Goal: Information Seeking & Learning: Learn about a topic

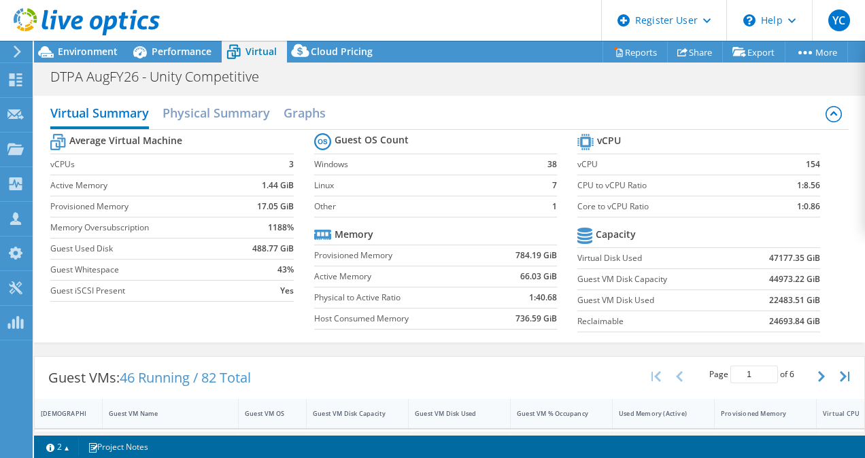
select select "USD"
click at [94, 61] on div "Environment" at bounding box center [81, 52] width 94 height 22
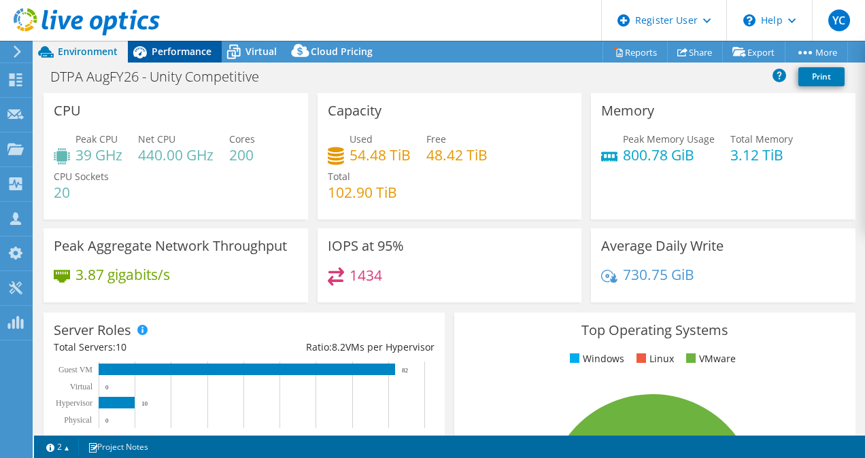
click at [165, 42] on div "Performance" at bounding box center [175, 52] width 94 height 22
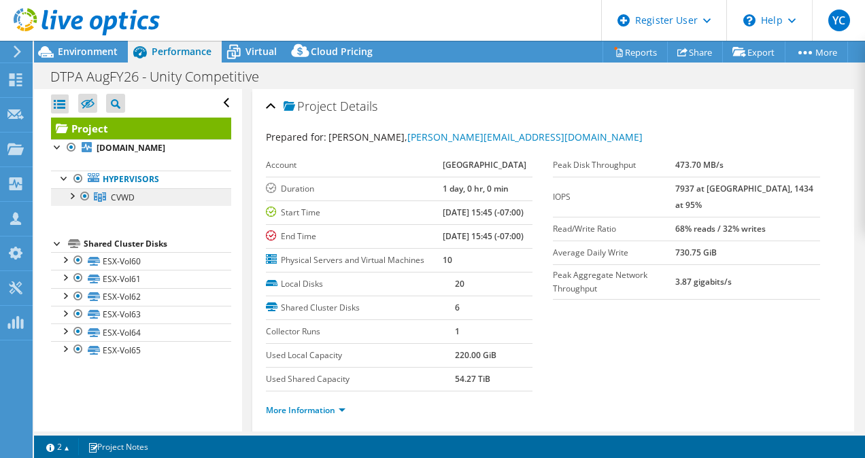
click at [127, 194] on span "CVWD" at bounding box center [123, 198] width 24 height 12
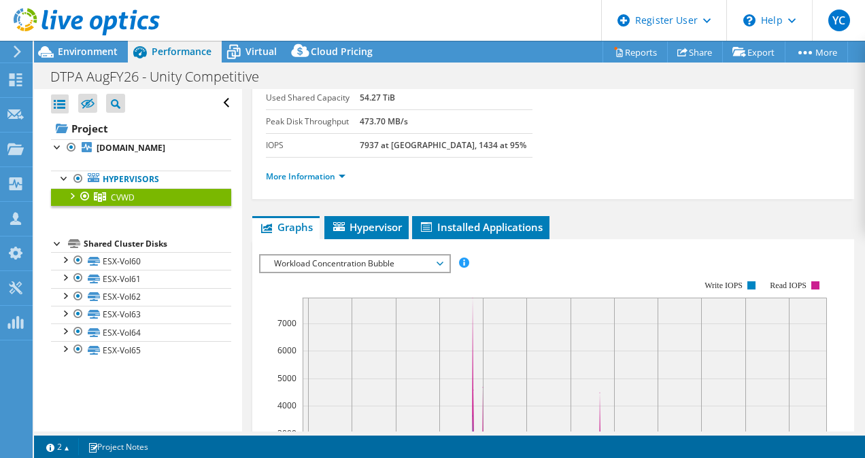
scroll to position [139, 0]
click at [441, 258] on span "Workload Concentration Bubble" at bounding box center [354, 263] width 175 height 16
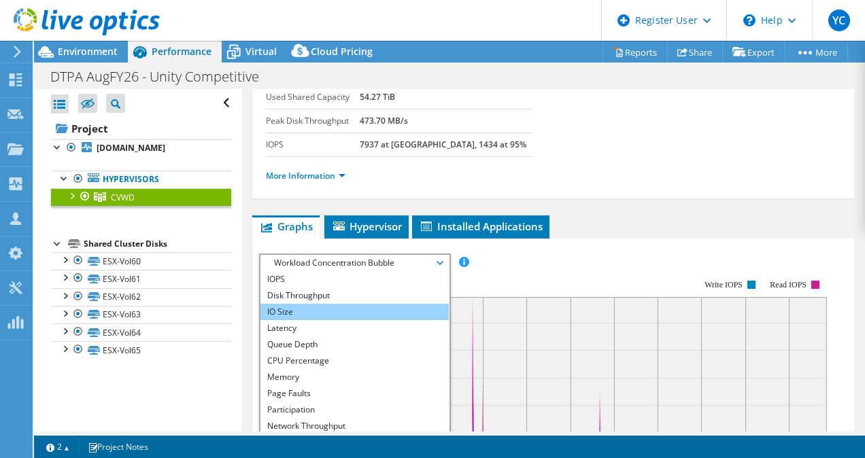
scroll to position [49, 0]
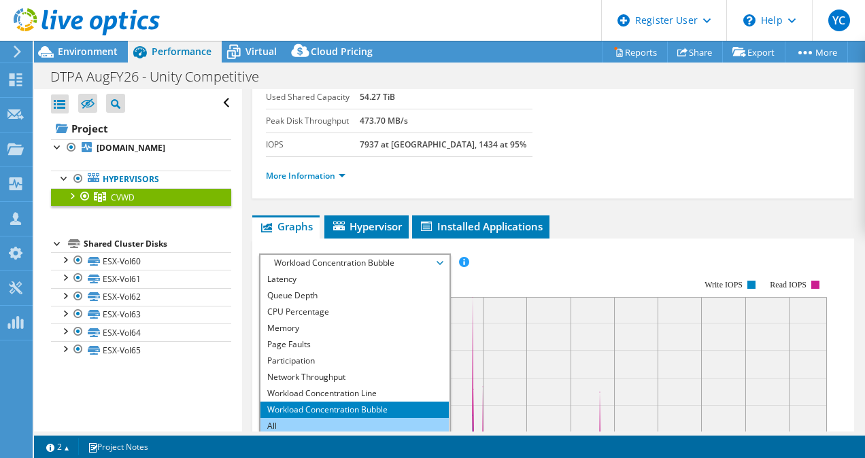
click at [324, 422] on li "All" at bounding box center [354, 426] width 188 height 16
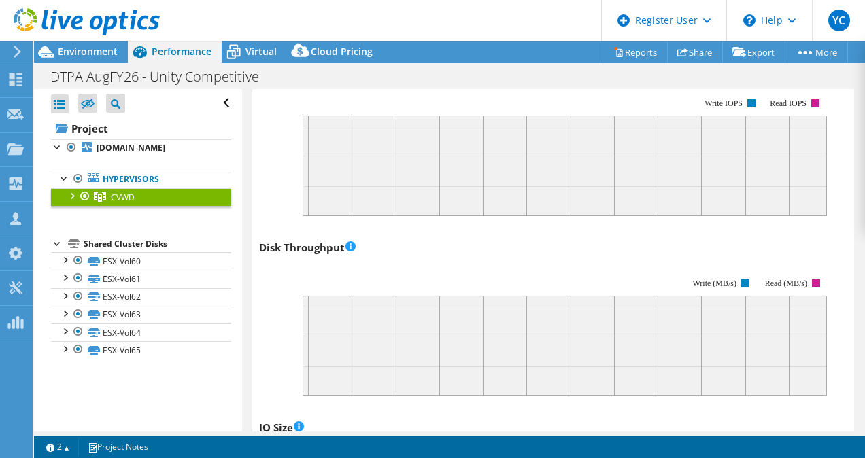
scroll to position [356, 0]
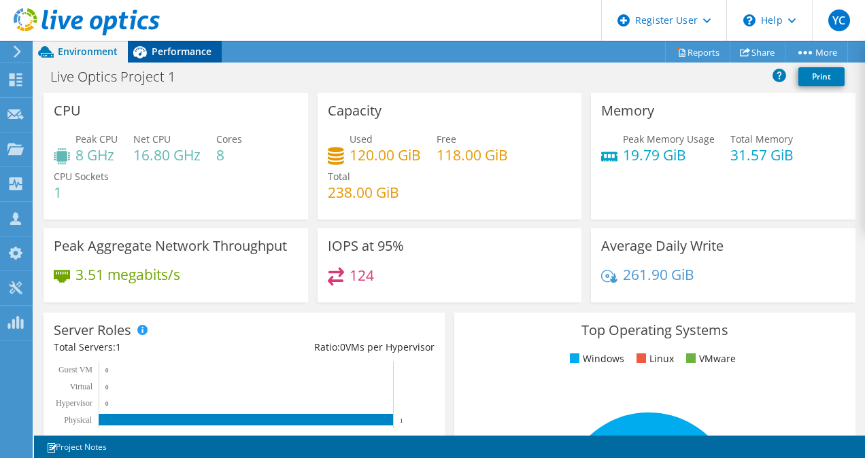
click at [192, 44] on div "Performance" at bounding box center [175, 52] width 94 height 22
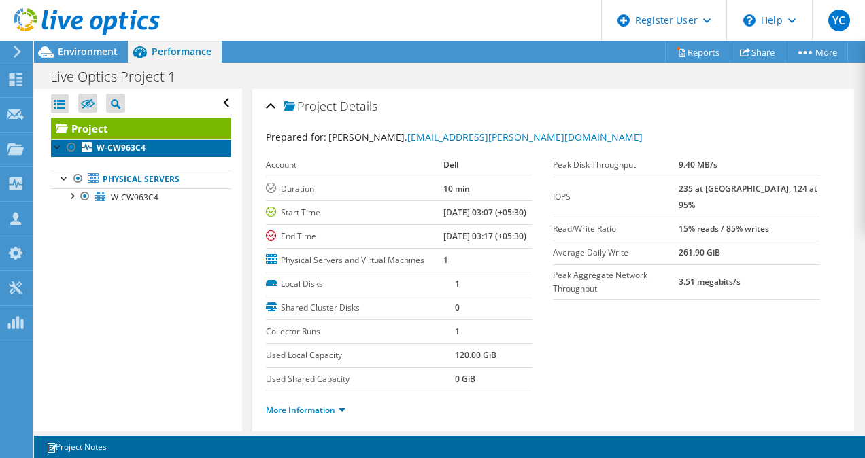
click at [121, 149] on b "W-CW963C4" at bounding box center [121, 148] width 49 height 12
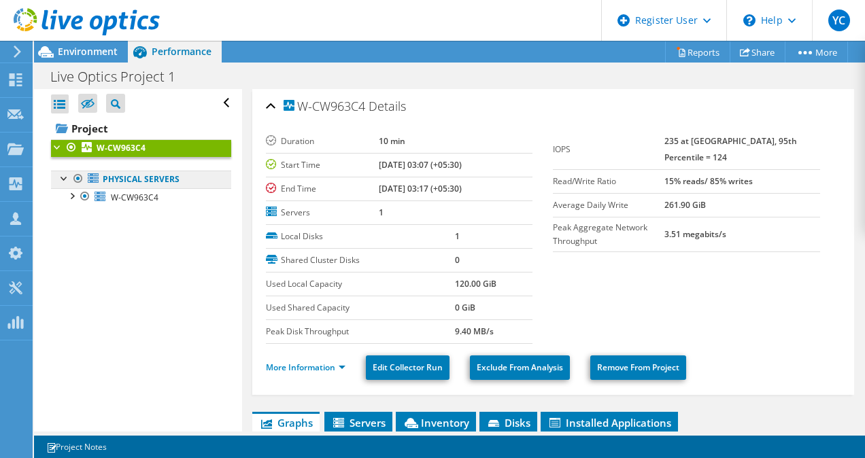
click at [134, 178] on link "Physical Servers" at bounding box center [141, 180] width 180 height 18
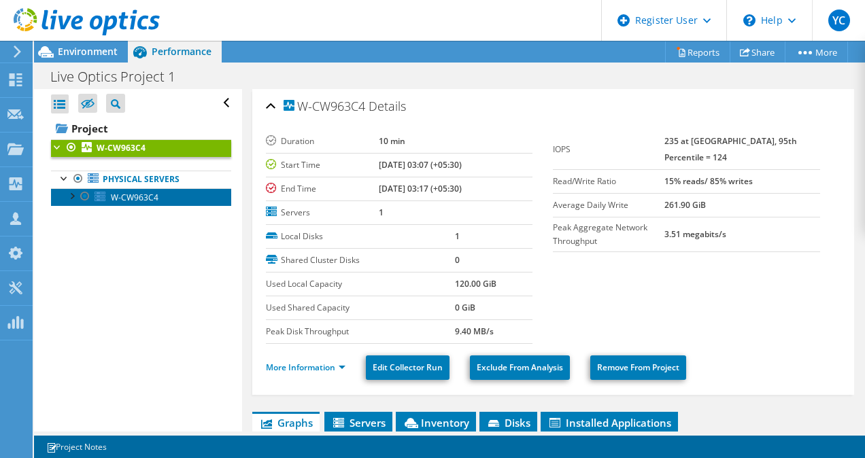
click at [97, 199] on icon at bounding box center [100, 197] width 11 height 10
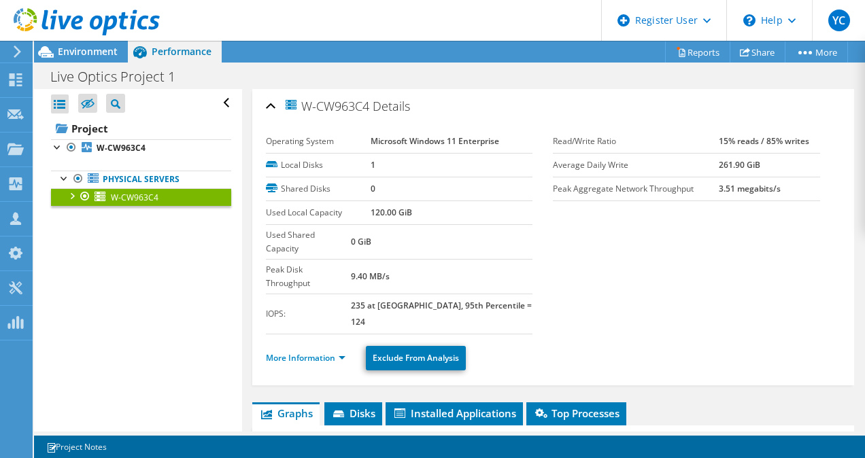
click at [72, 194] on div at bounding box center [72, 195] width 14 height 14
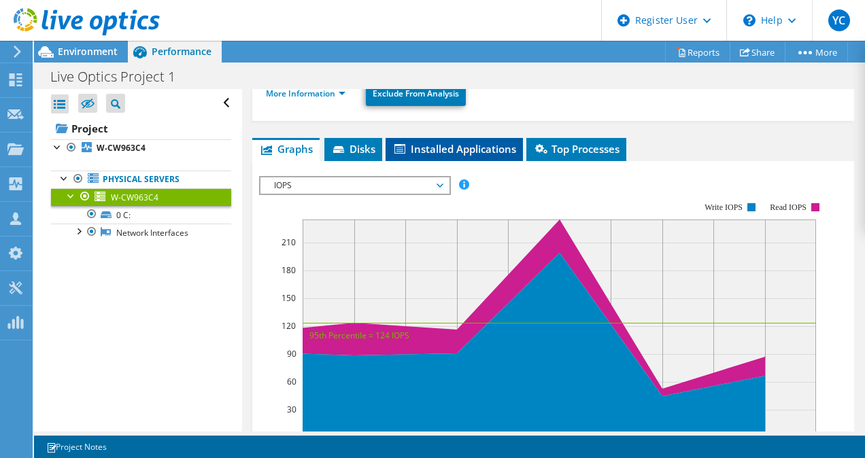
scroll to position [265, 0]
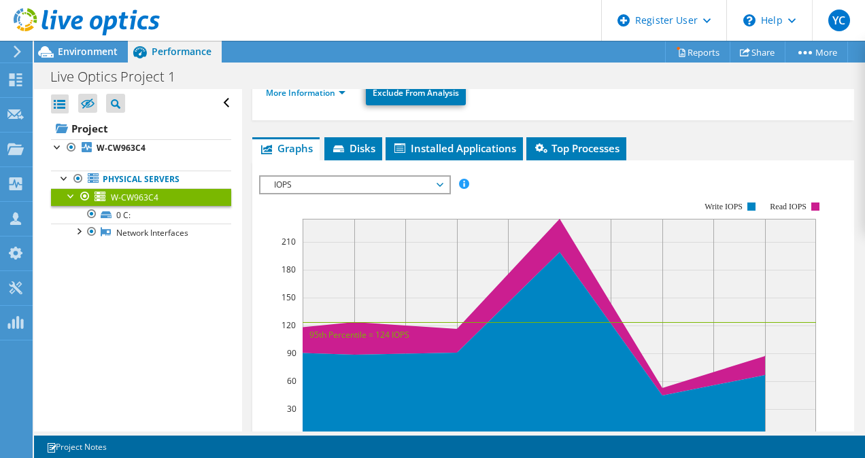
click at [440, 177] on span "IOPS" at bounding box center [354, 185] width 175 height 16
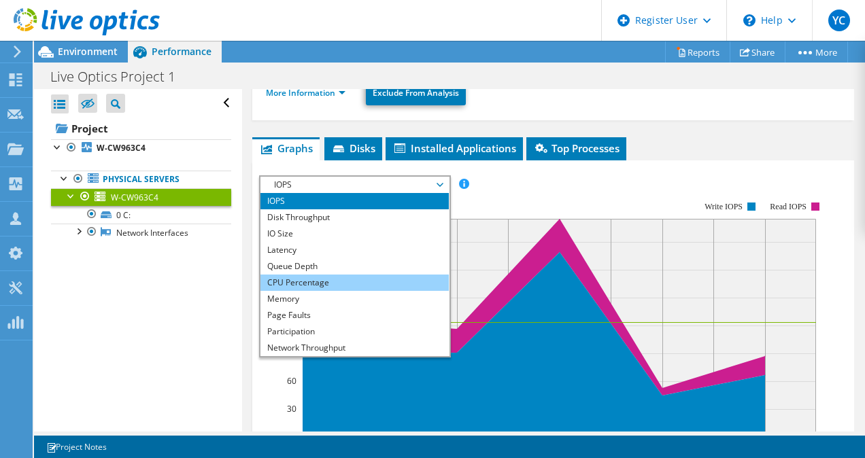
scroll to position [49, 0]
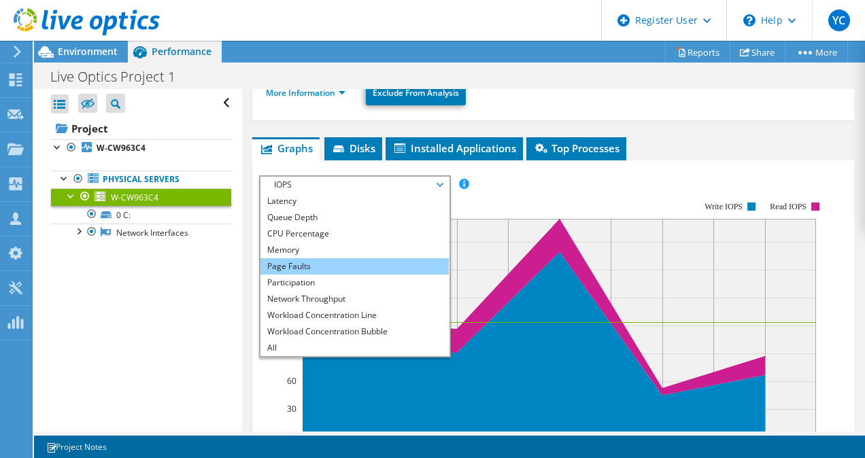
click at [328, 258] on li "Page Faults" at bounding box center [354, 266] width 188 height 16
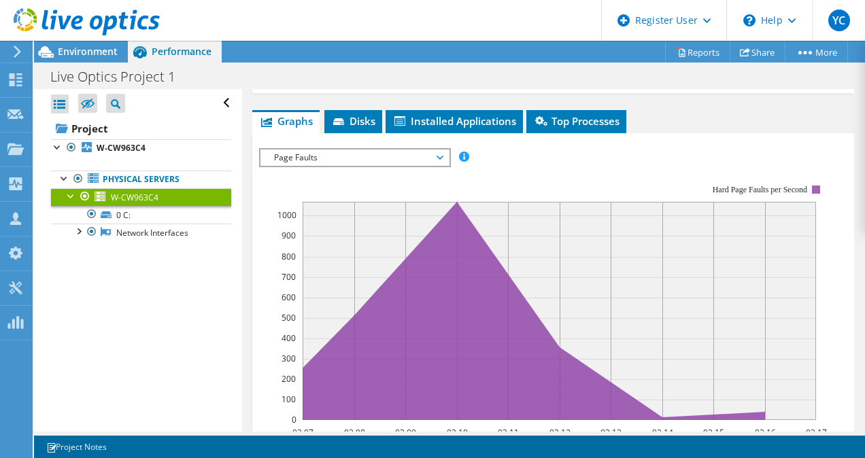
scroll to position [292, 0]
click at [447, 150] on span "Page Faults" at bounding box center [354, 158] width 188 height 16
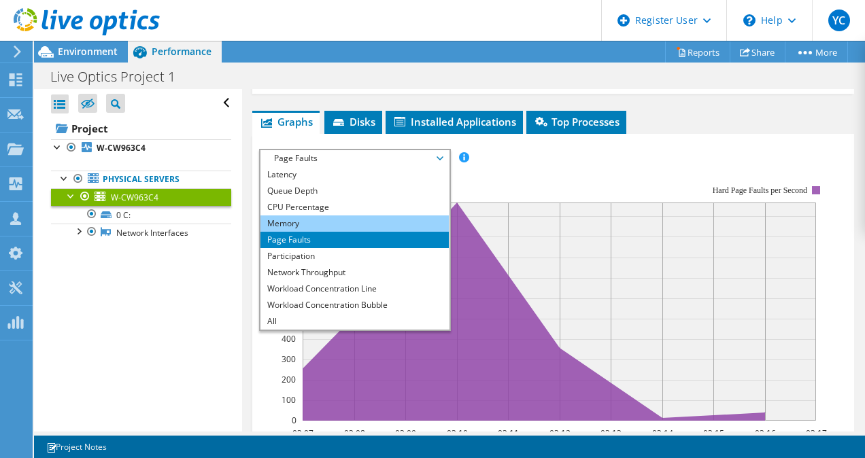
click at [394, 216] on li "Memory" at bounding box center [354, 224] width 188 height 16
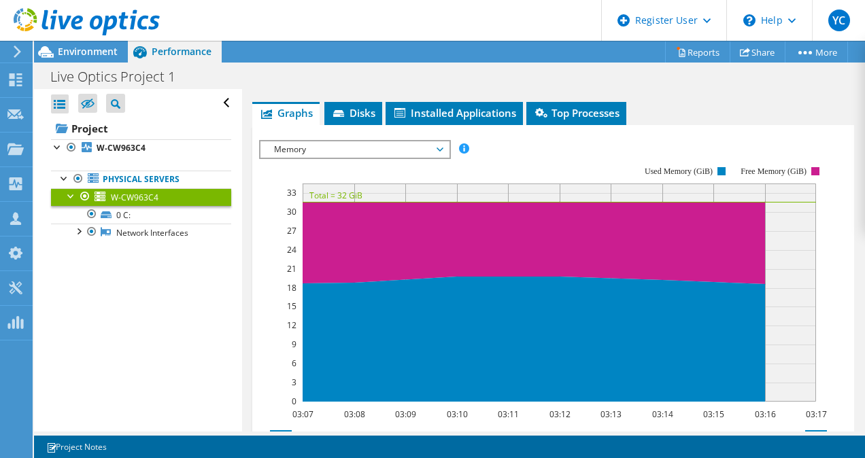
scroll to position [300, 0]
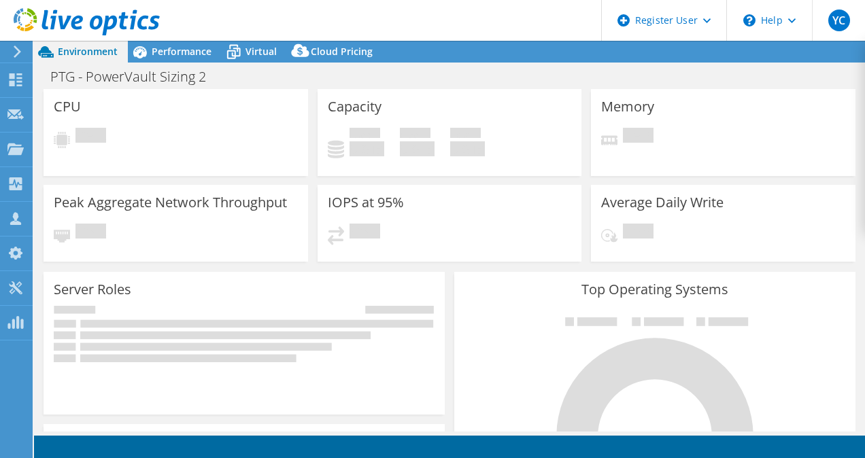
select select "USD"
